Goal: Navigation & Orientation: Find specific page/section

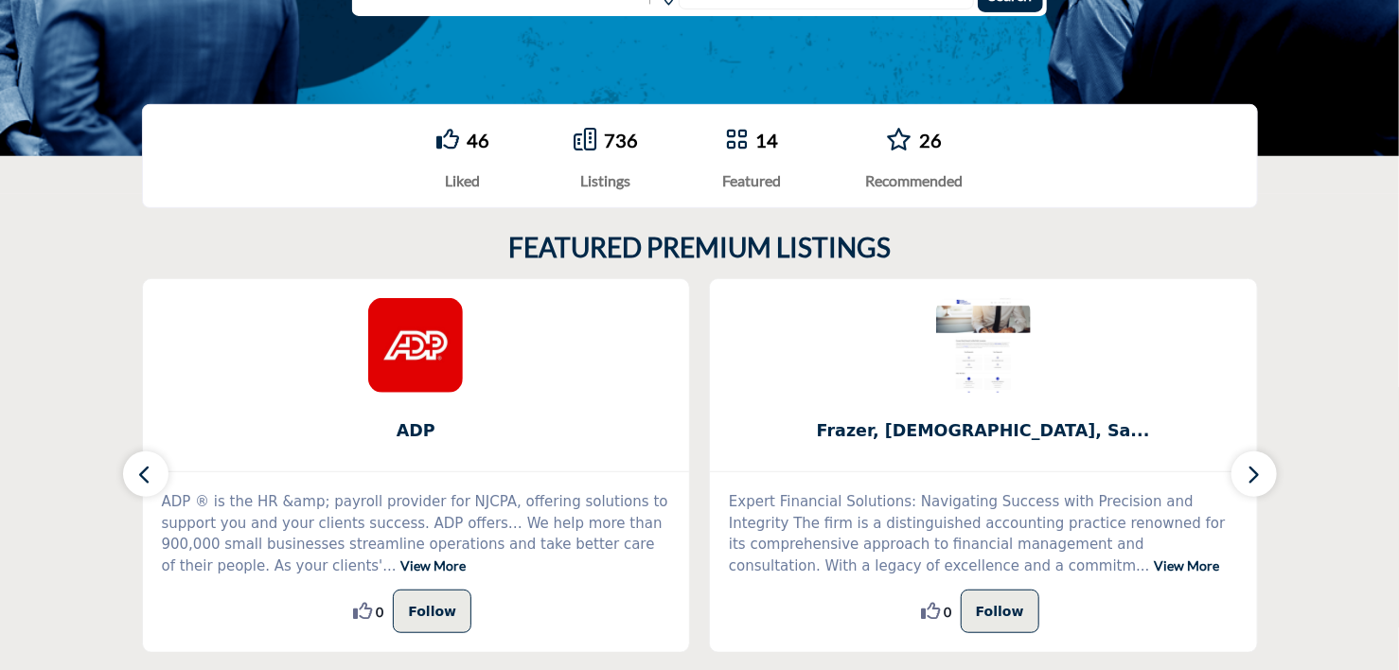
scroll to position [379, 0]
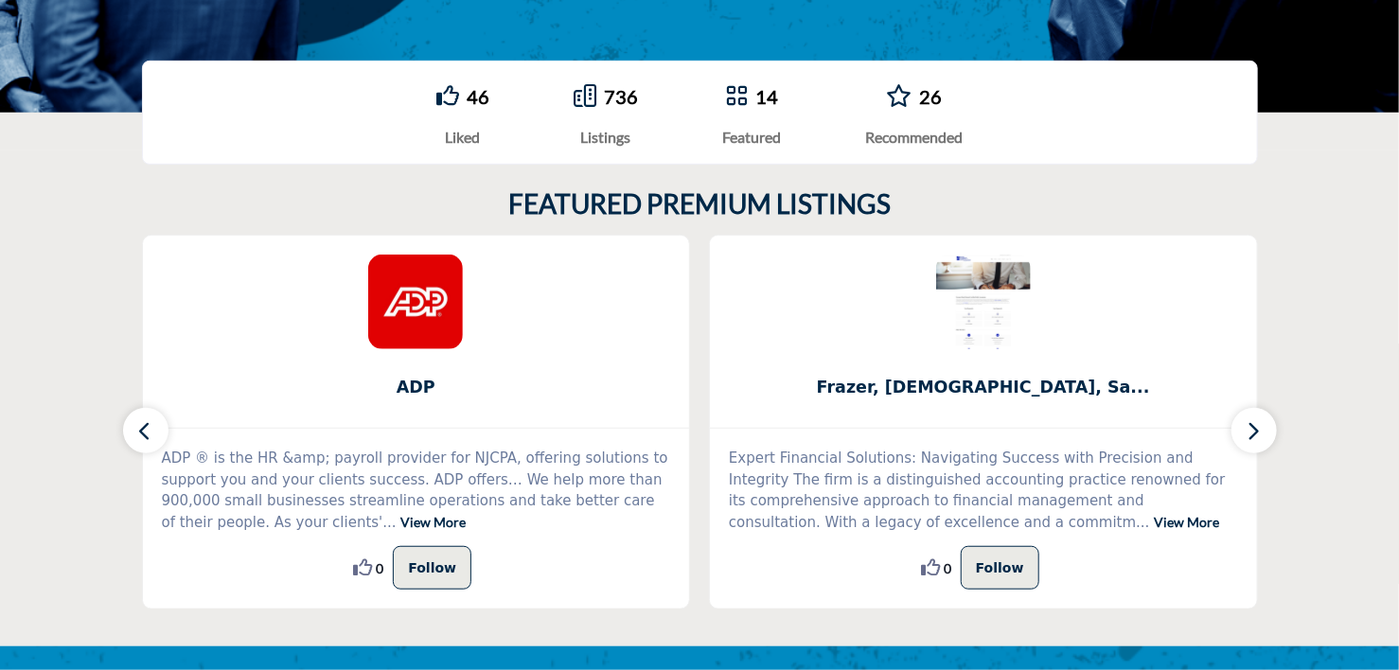
click at [1255, 431] on icon "button" at bounding box center [1254, 431] width 15 height 24
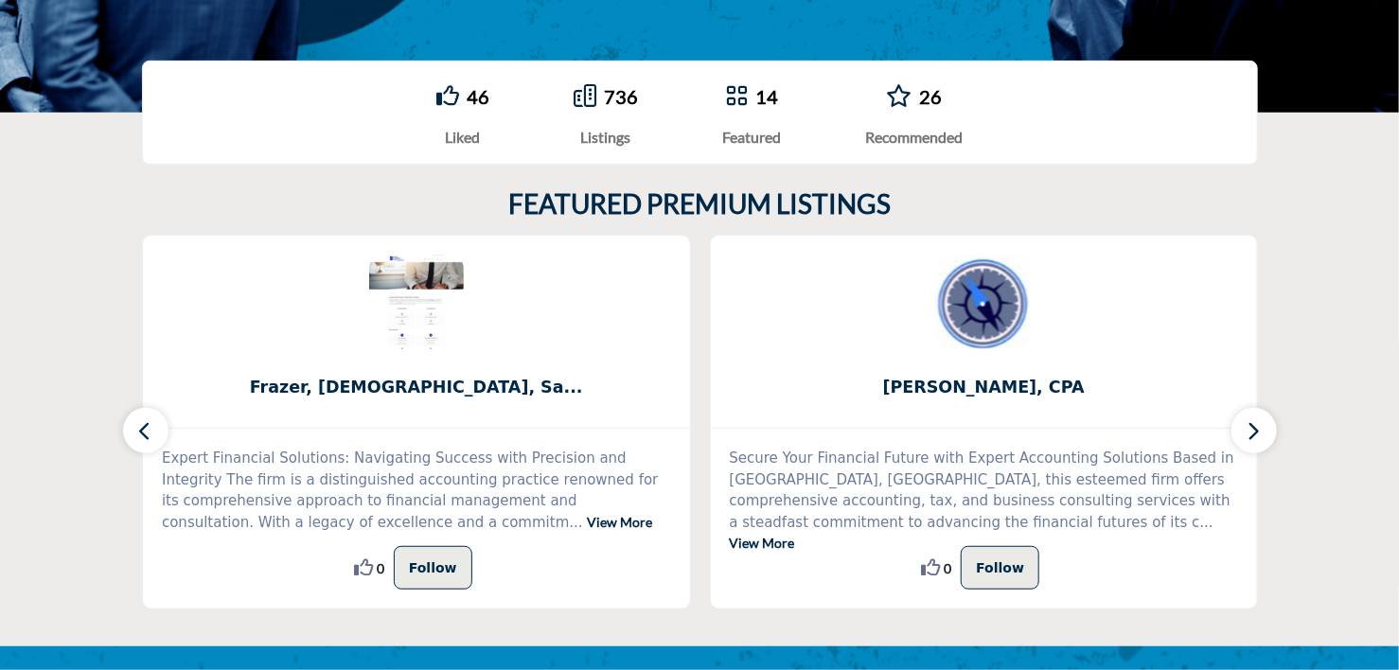
click at [1255, 431] on icon "button" at bounding box center [1254, 431] width 15 height 24
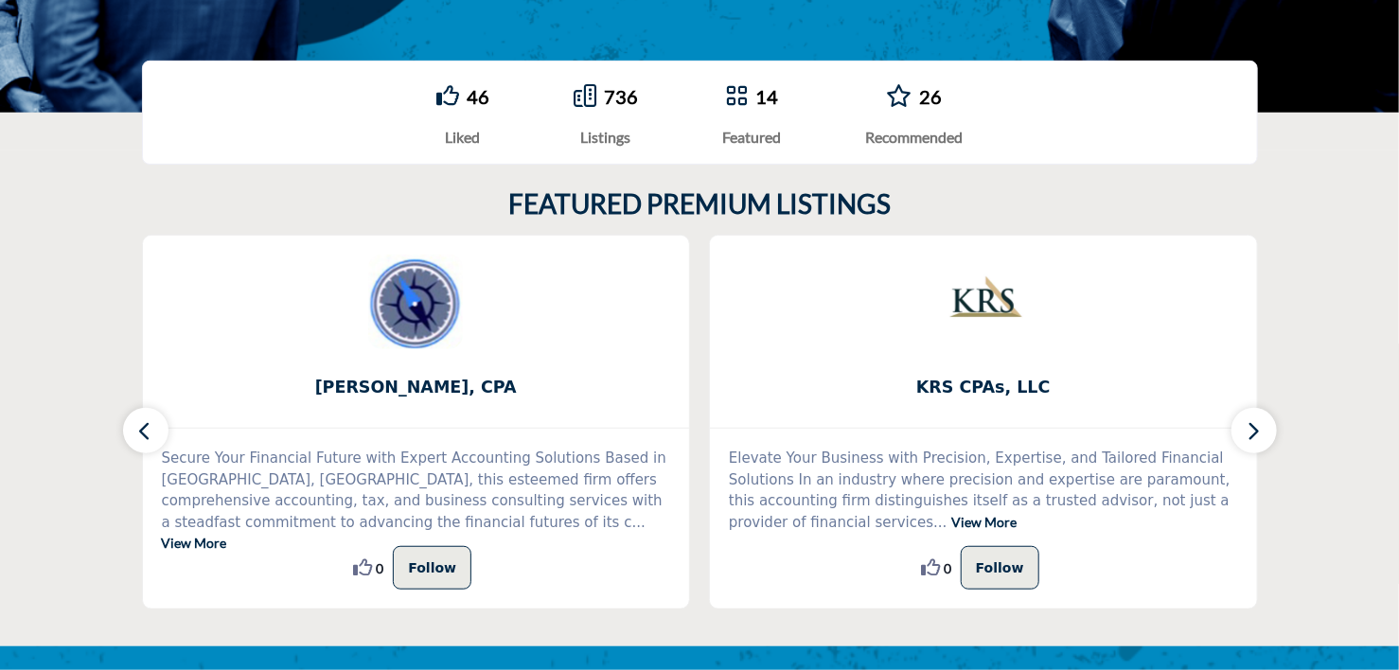
click at [1265, 429] on button "button" at bounding box center [1254, 430] width 45 height 45
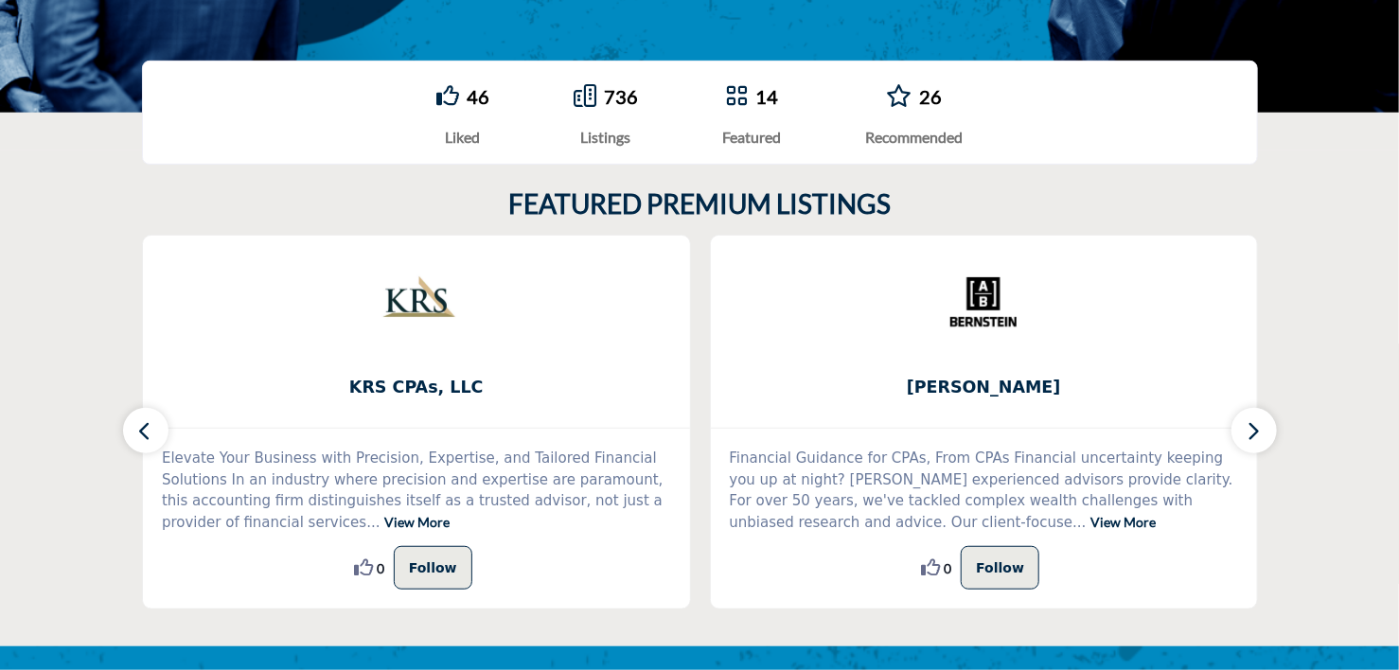
click at [1264, 431] on button "button" at bounding box center [1254, 430] width 45 height 45
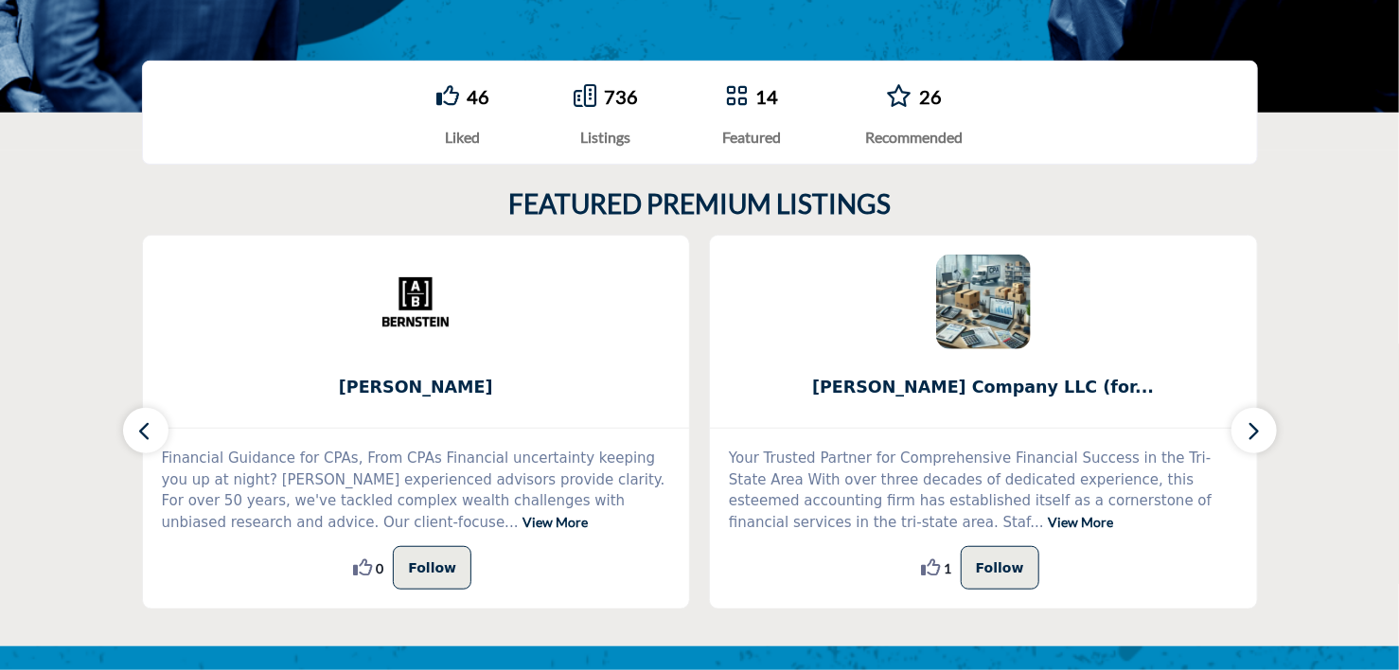
click at [1264, 431] on button "button" at bounding box center [1254, 430] width 45 height 45
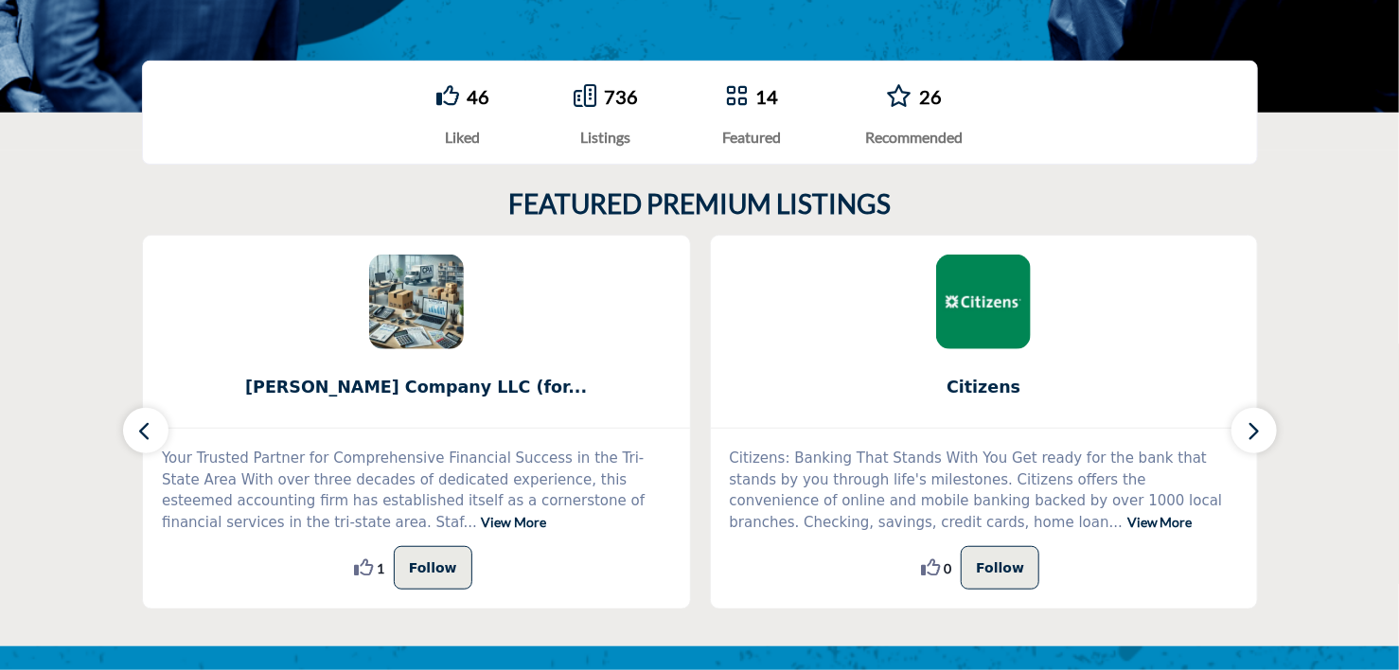
click at [1264, 431] on button "button" at bounding box center [1254, 430] width 45 height 45
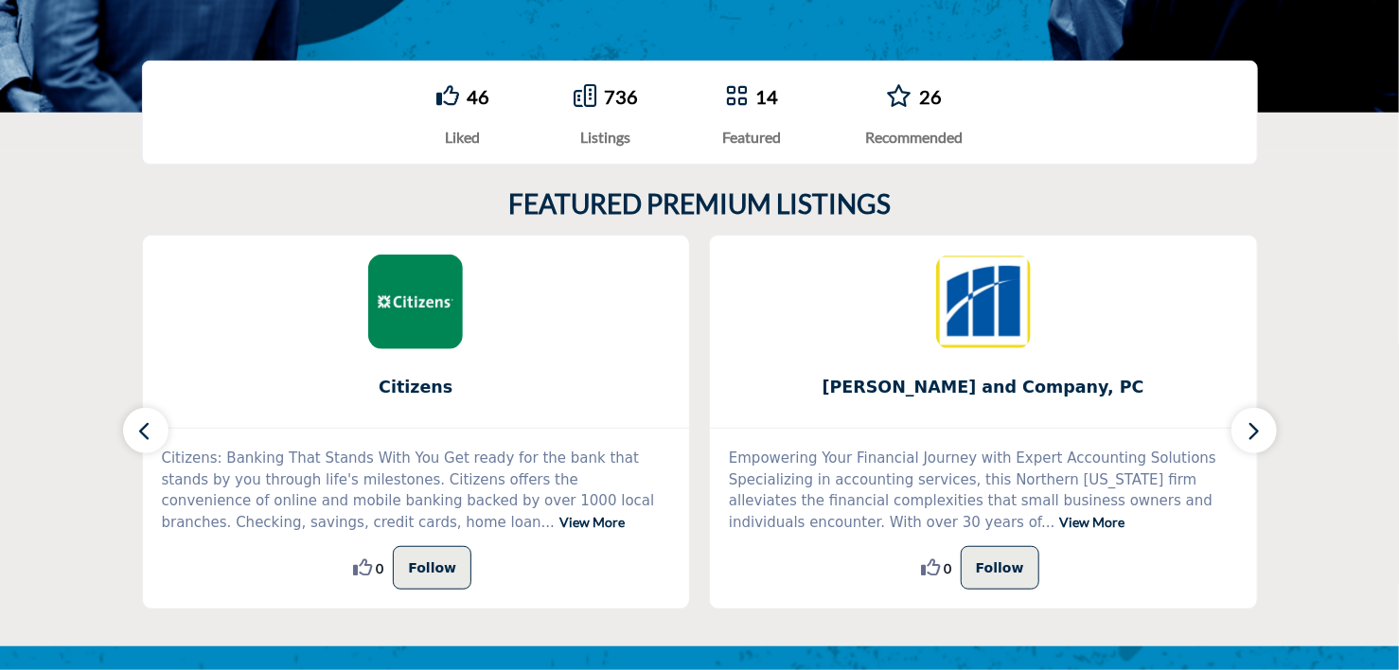
click at [1264, 431] on button "button" at bounding box center [1254, 430] width 45 height 45
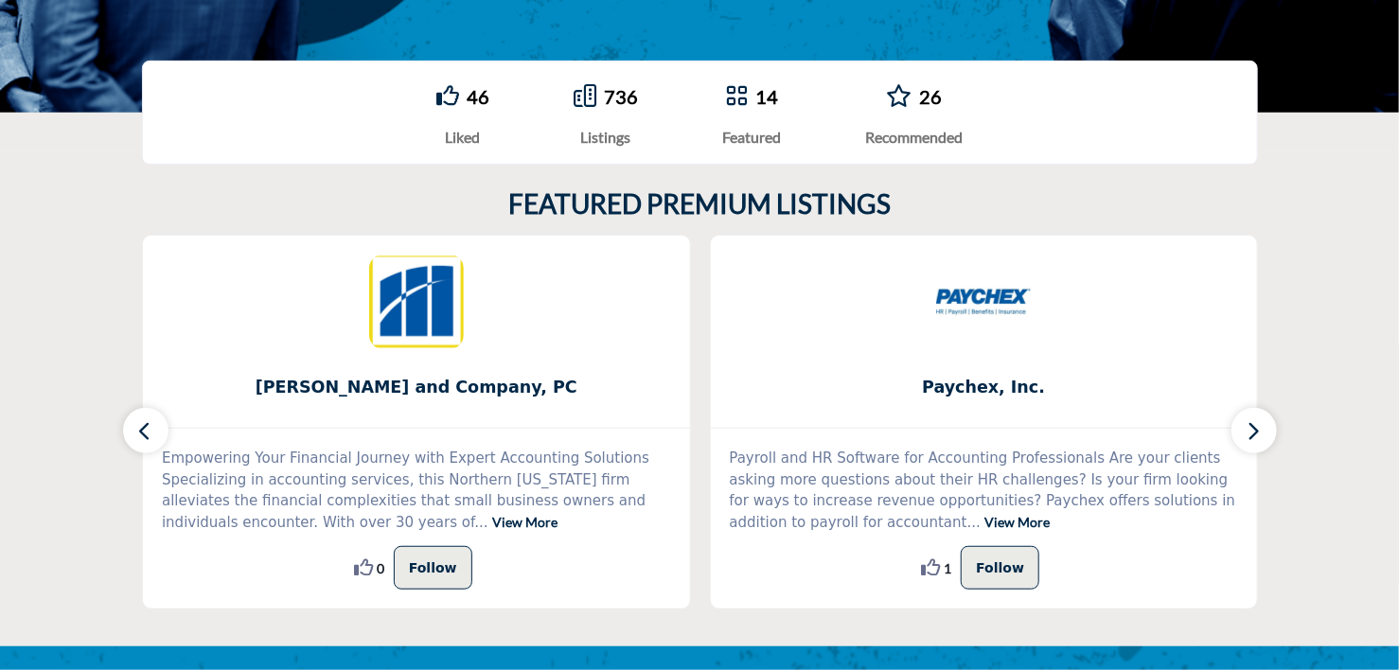
click at [1264, 431] on button "button" at bounding box center [1254, 430] width 45 height 45
